Goal: Navigation & Orientation: Find specific page/section

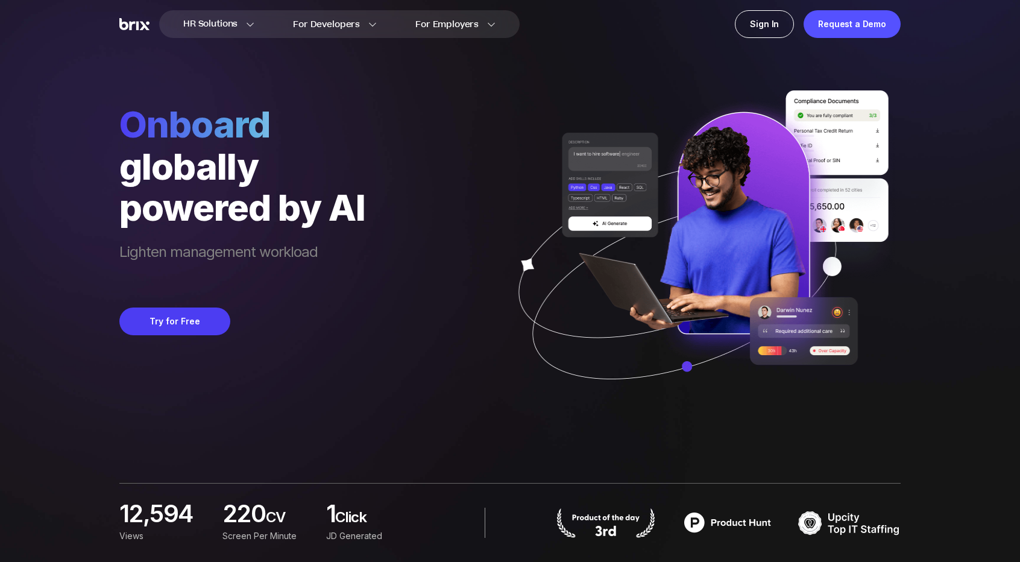
click at [392, 146] on div "Onboard globally powered by AI Lighten management workload Try for Free" at bounding box center [509, 207] width 781 height 415
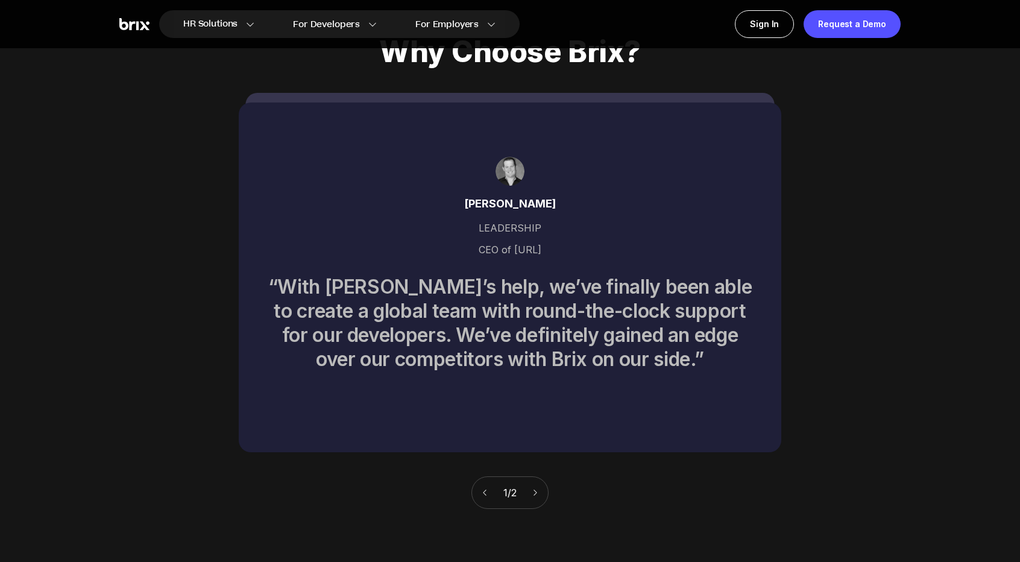
scroll to position [5187, 0]
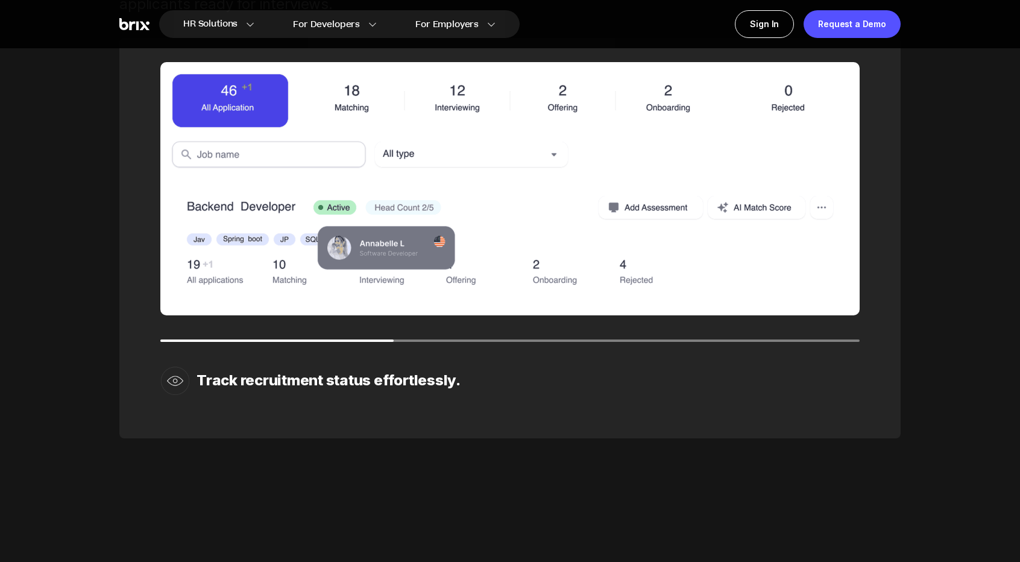
scroll to position [1692, 0]
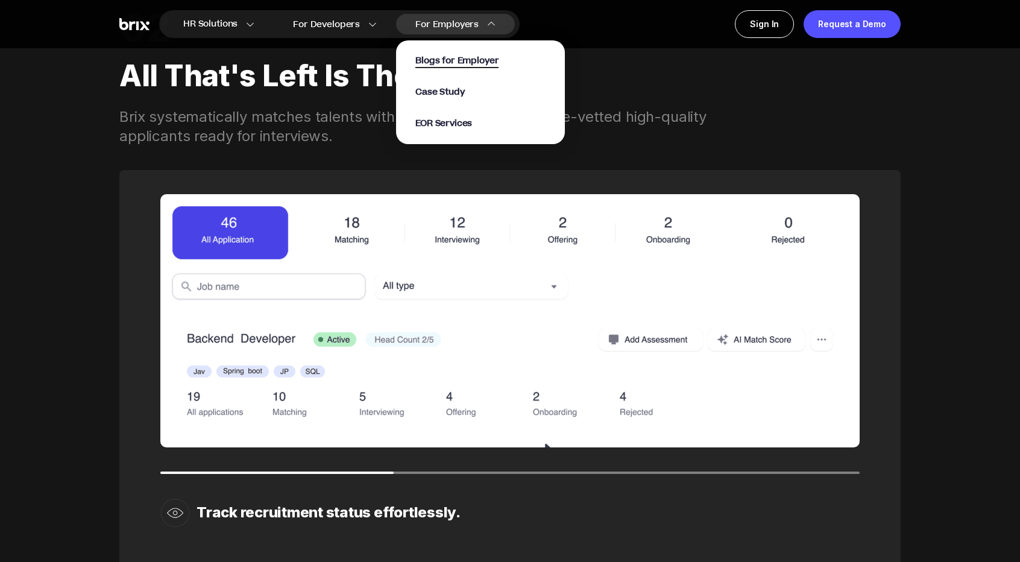
click at [463, 61] on span "Blogs for Employer" at bounding box center [456, 61] width 83 height 14
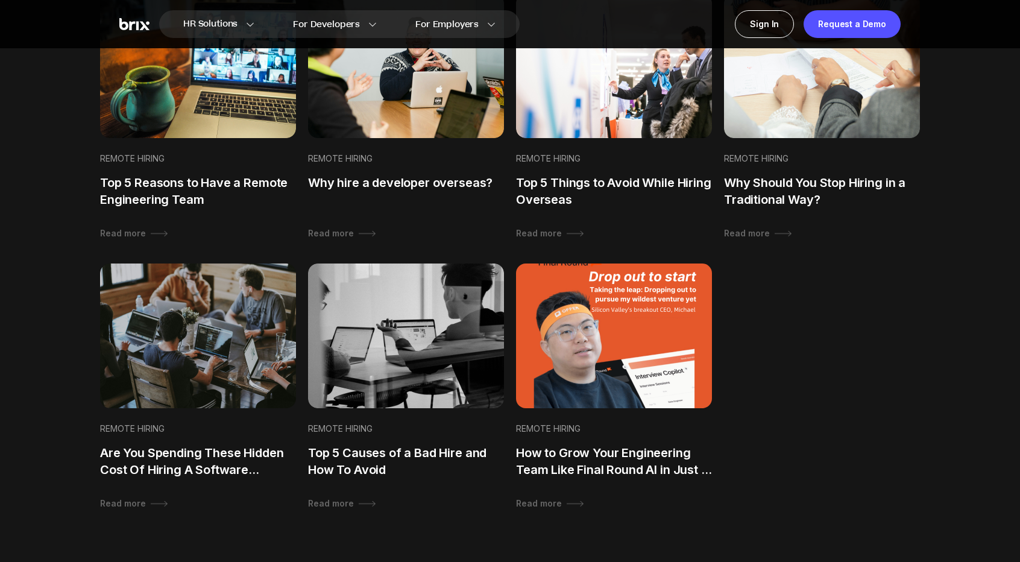
scroll to position [680, 0]
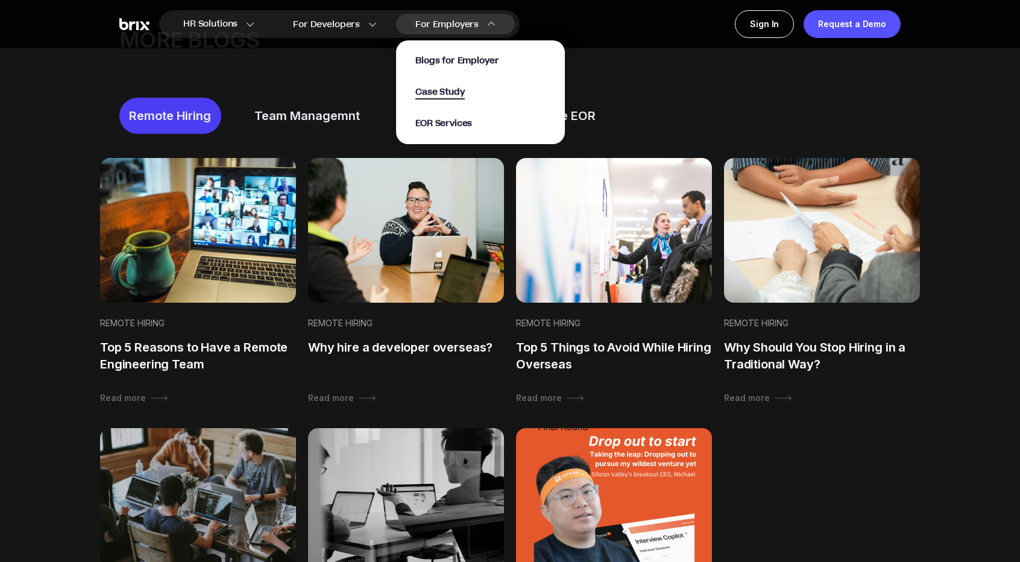
click at [431, 89] on span "Case Study" at bounding box center [439, 93] width 49 height 14
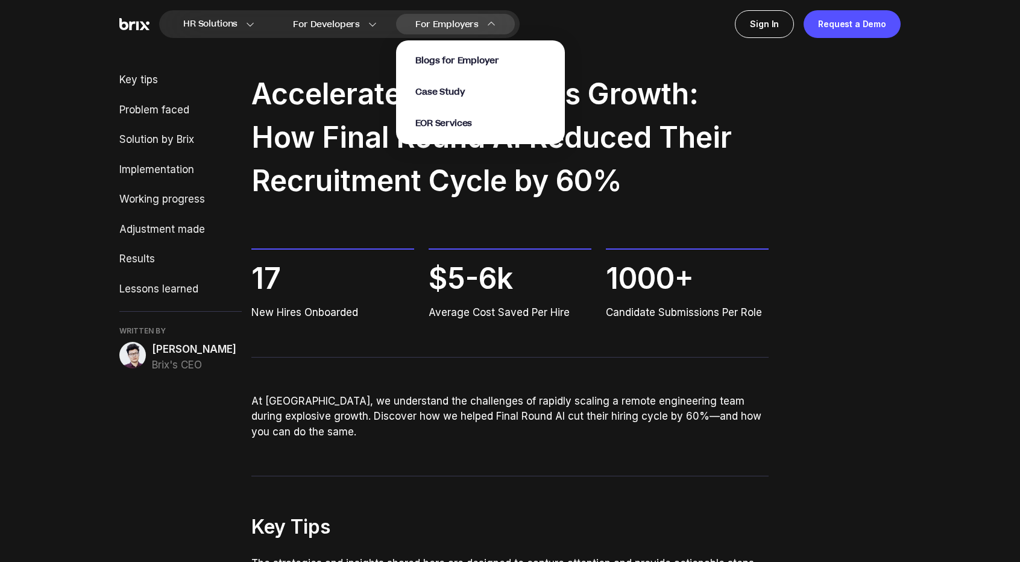
click at [459, 30] on section "Blogs for Employer Case Study EOR Services" at bounding box center [480, 86] width 169 height 116
click at [431, 120] on span "EOR Services" at bounding box center [443, 124] width 57 height 14
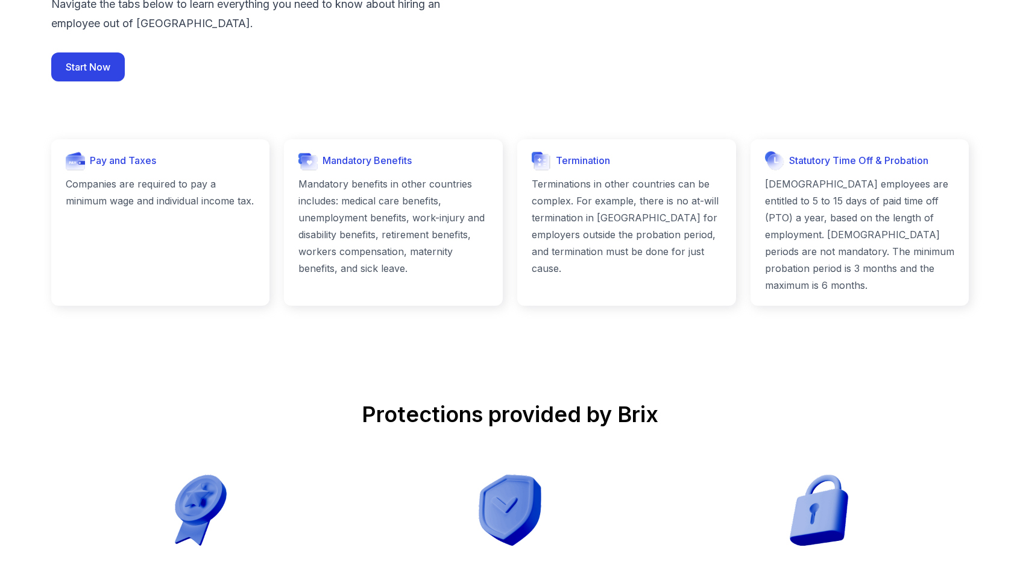
scroll to position [1155, 0]
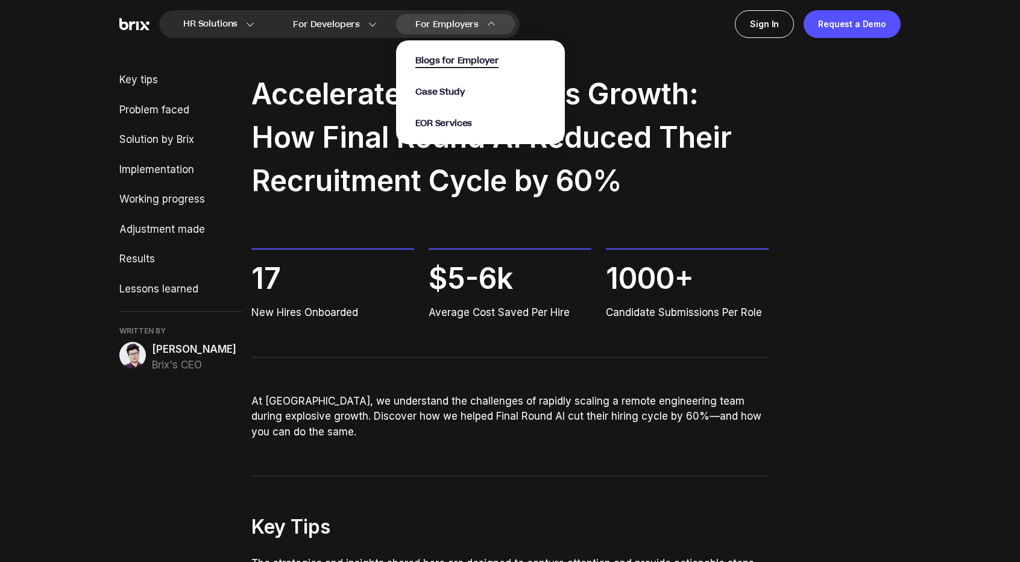
click at [453, 64] on span "Blogs for Employer" at bounding box center [456, 61] width 83 height 14
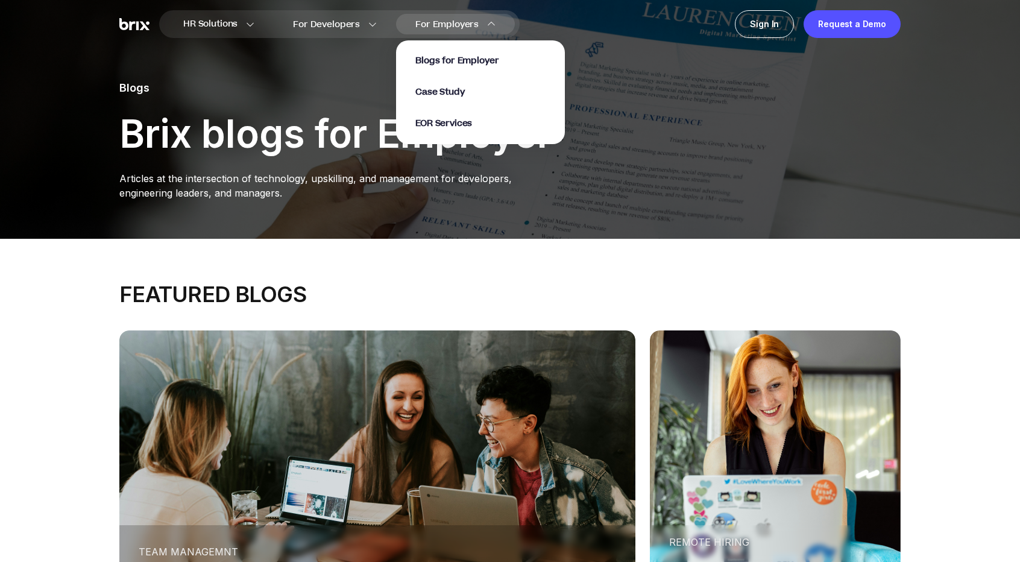
click at [451, 28] on section "Blogs for Employer Case Study EOR Services" at bounding box center [480, 86] width 169 height 116
click at [453, 96] on span "Case Study" at bounding box center [439, 93] width 49 height 14
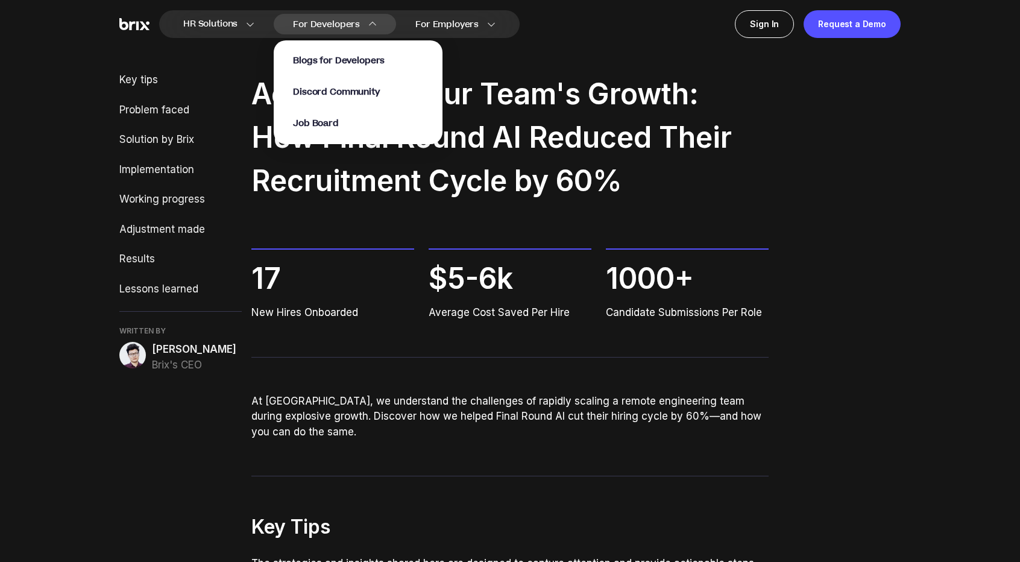
click at [346, 19] on span "For Developers" at bounding box center [326, 24] width 67 height 13
click at [321, 124] on span "Job Board" at bounding box center [316, 124] width 46 height 14
